Goal: Check status: Check status

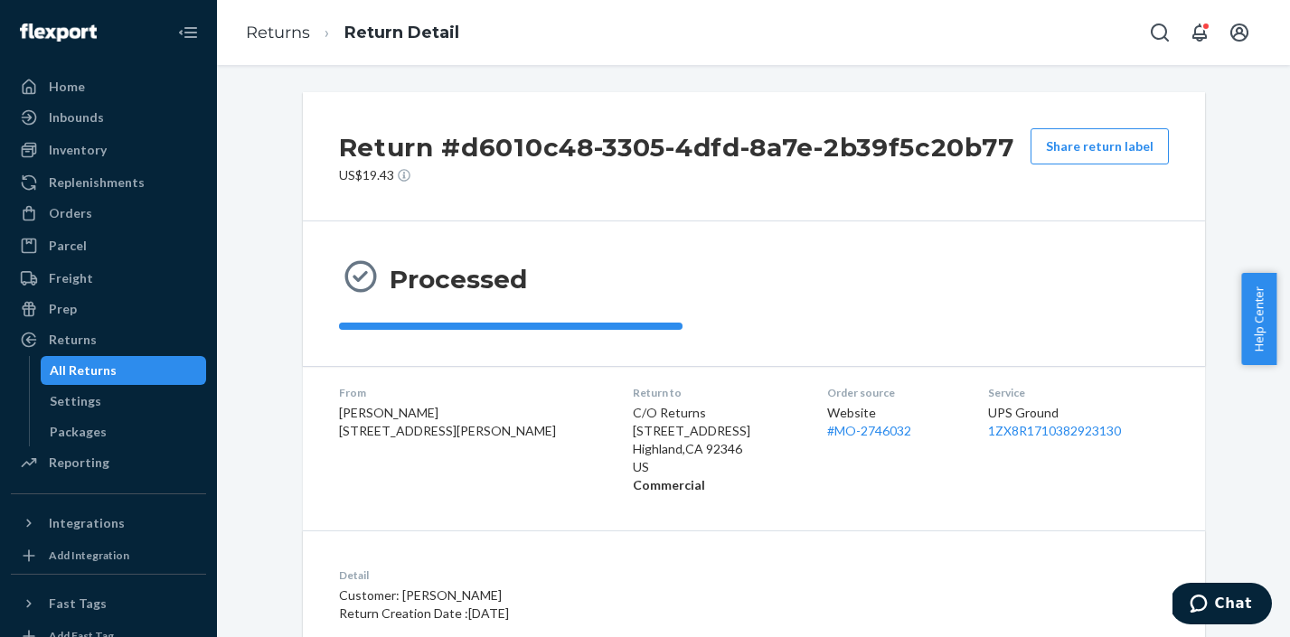
scroll to position [376, 0]
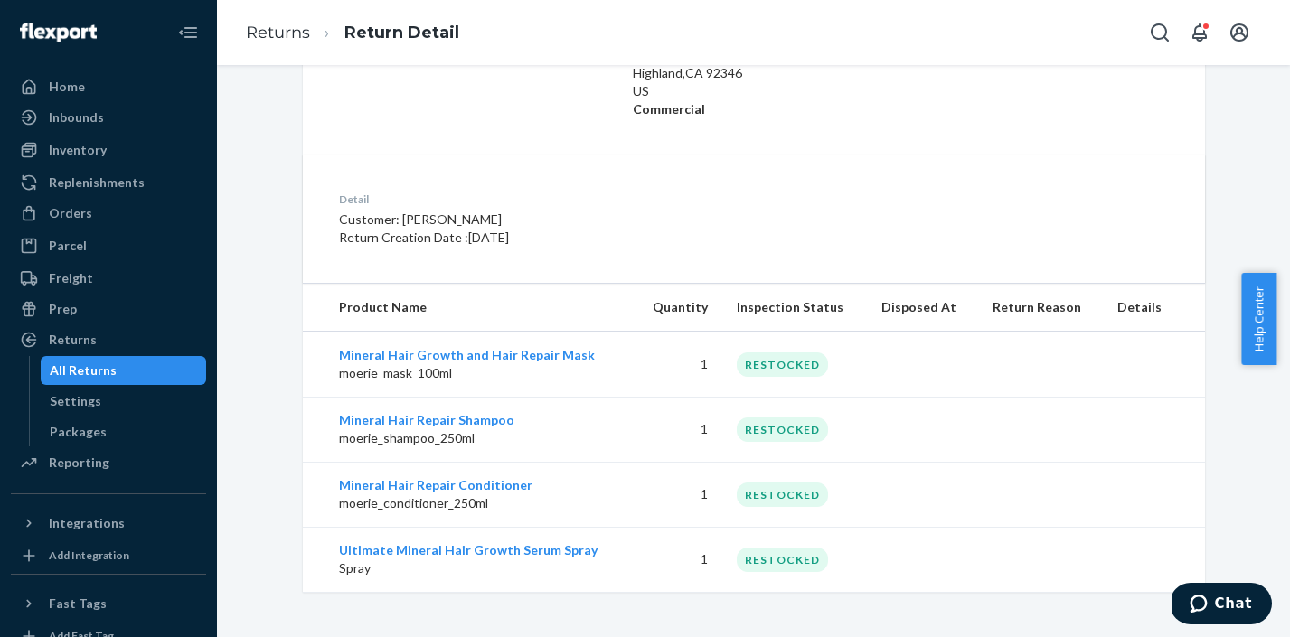
click at [67, 363] on div "All Returns" at bounding box center [83, 371] width 67 height 18
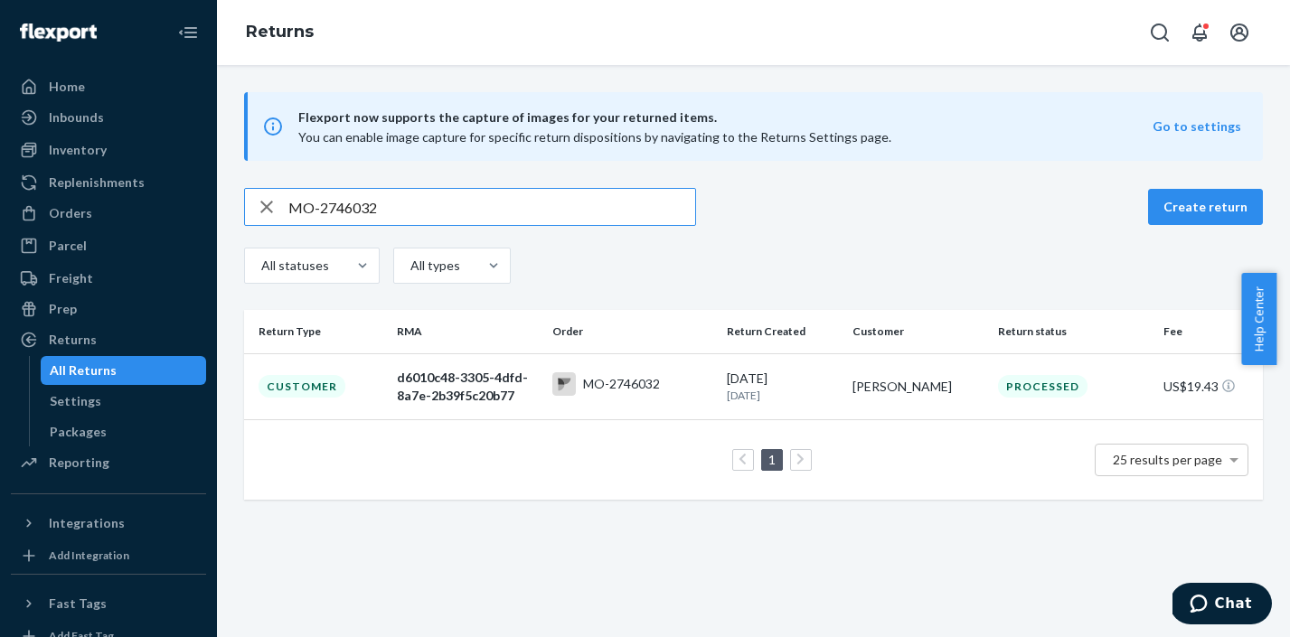
click at [268, 203] on icon "button" at bounding box center [267, 207] width 22 height 36
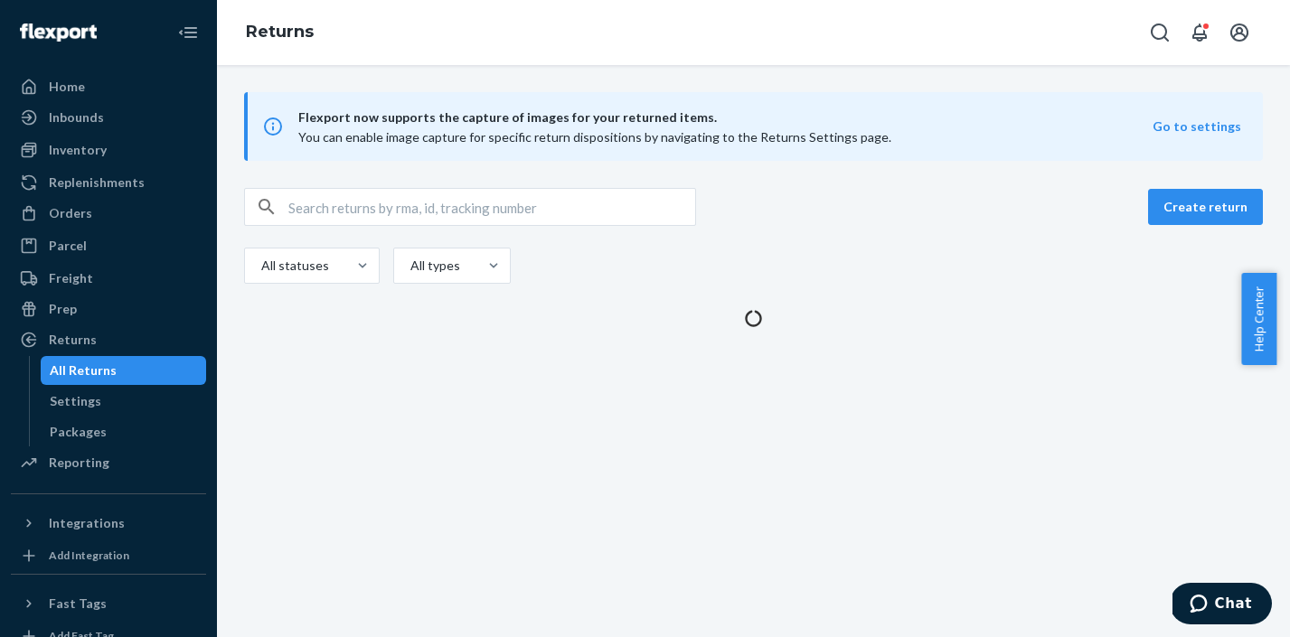
click at [369, 204] on input "text" at bounding box center [491, 207] width 407 height 36
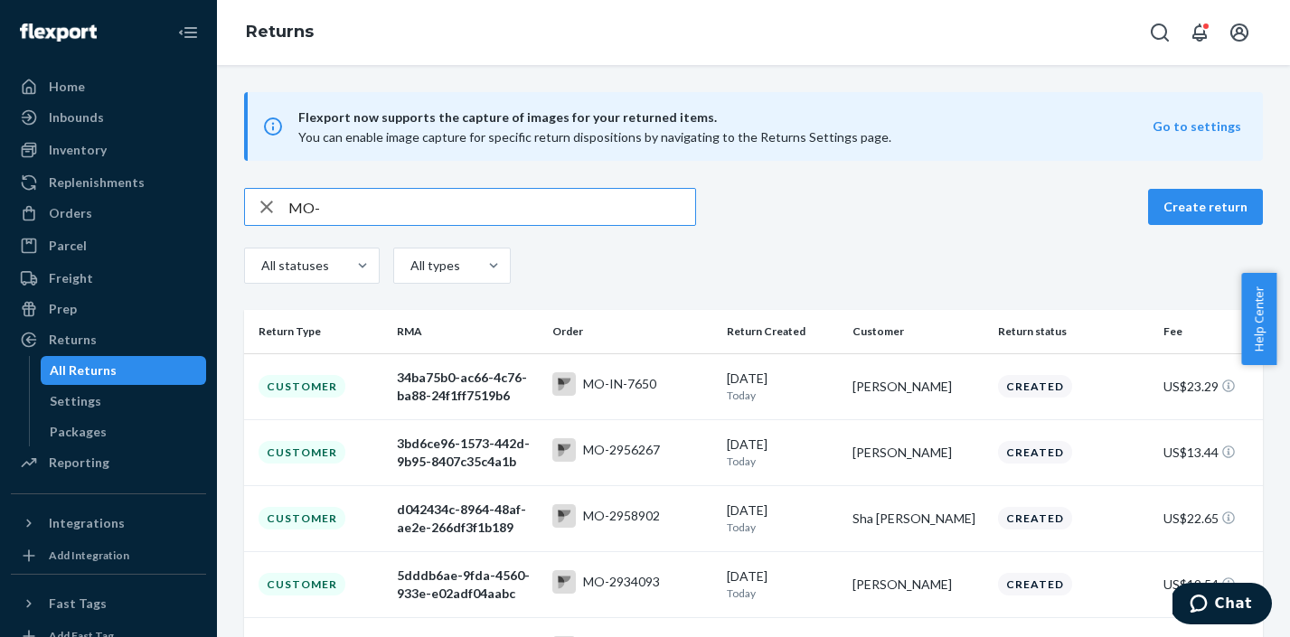
paste input "2762398"
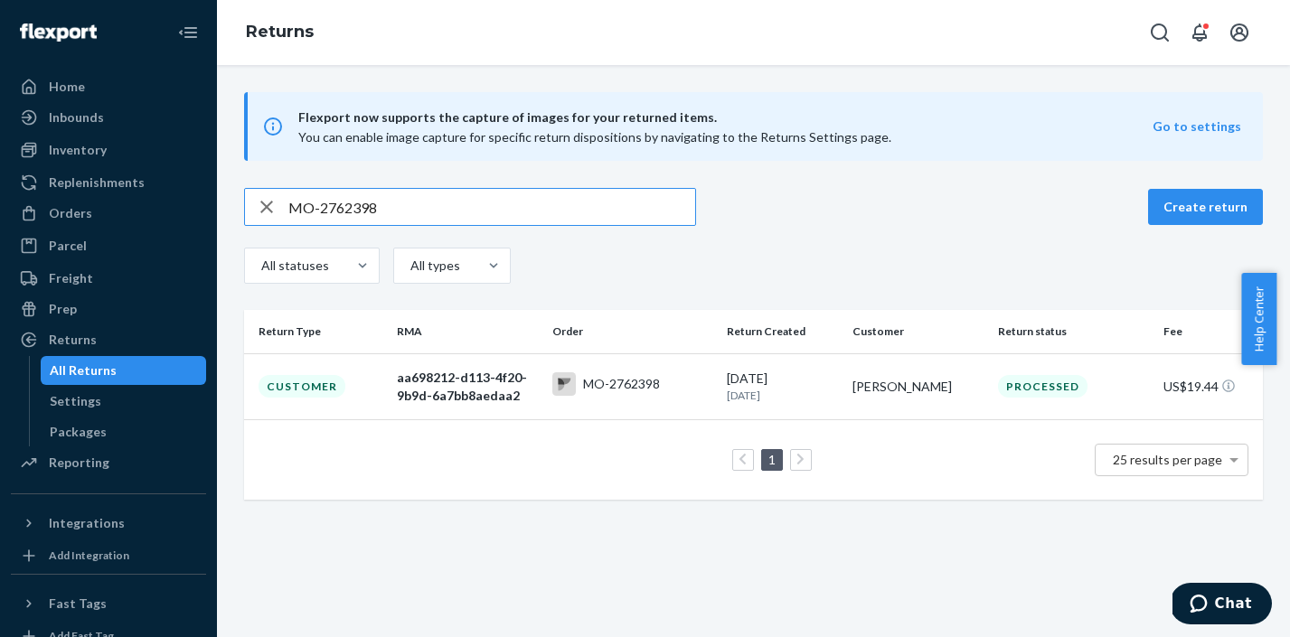
type input "MO-2762398"
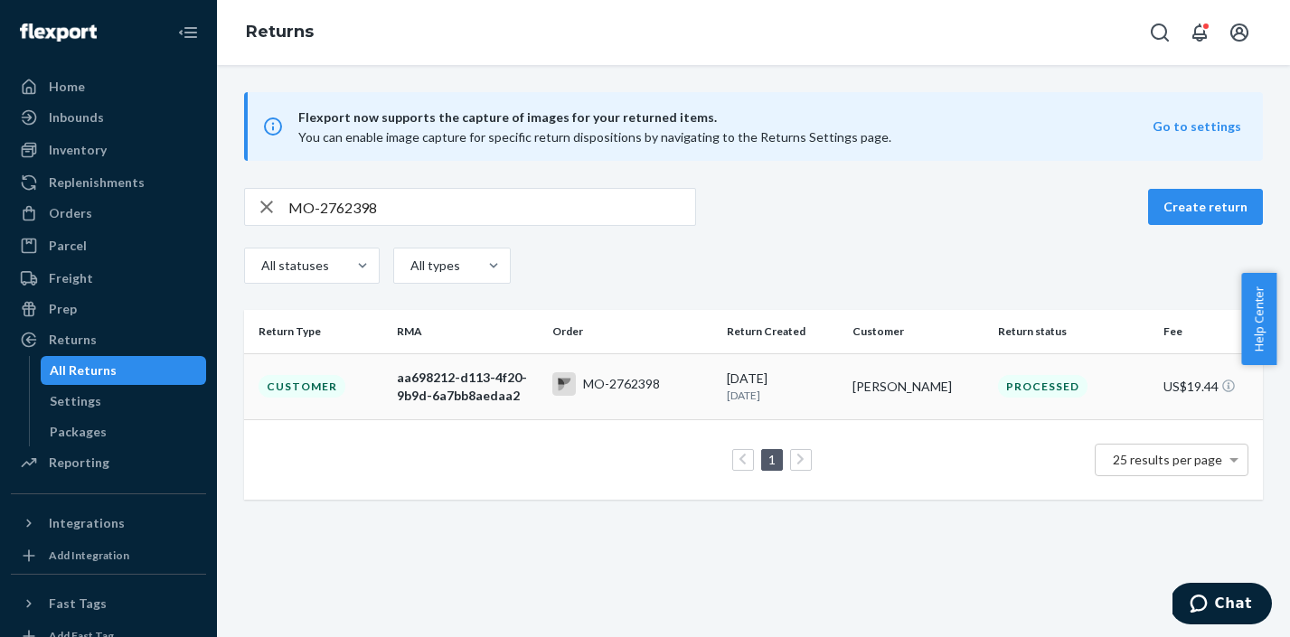
click at [666, 383] on div "MO-2762398" at bounding box center [632, 386] width 160 height 28
